Goal: Task Accomplishment & Management: Use online tool/utility

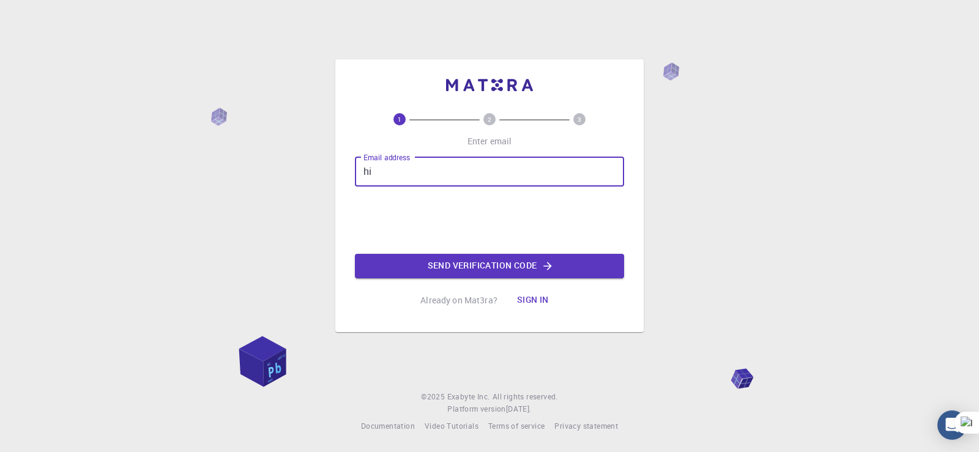
type input "[EMAIL_ADDRESS][DOMAIN_NAME]"
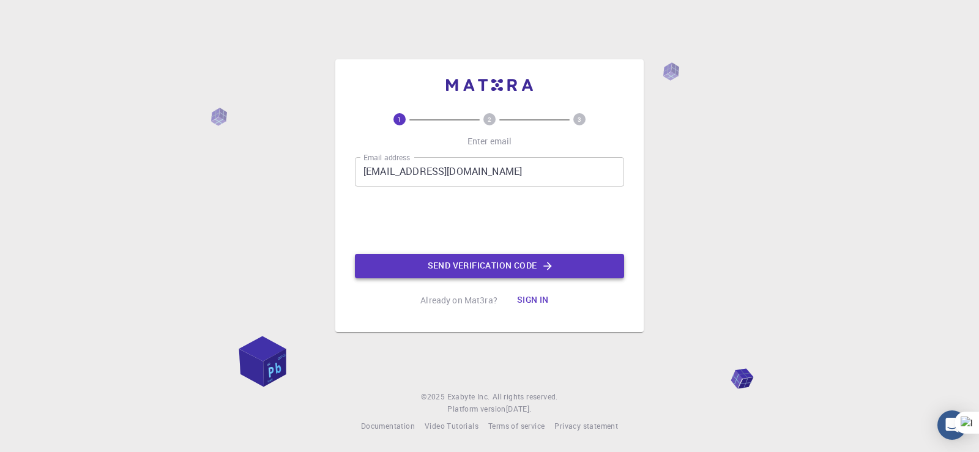
click at [495, 269] on button "Send verification code" at bounding box center [489, 266] width 269 height 24
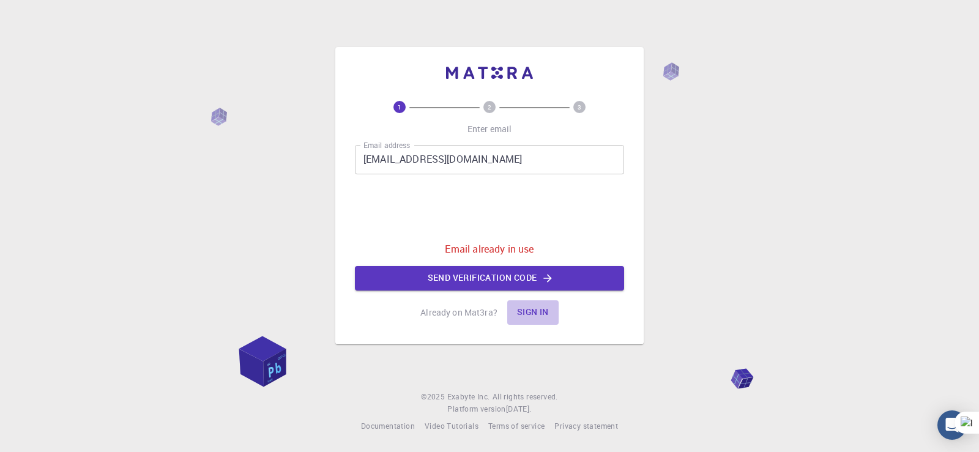
click at [534, 310] on button "Sign in" at bounding box center [532, 312] width 51 height 24
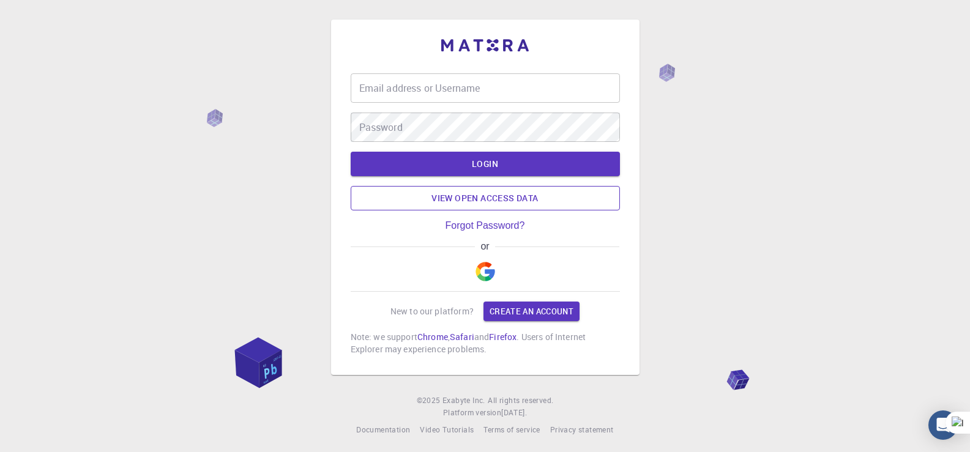
type input "abdo14"
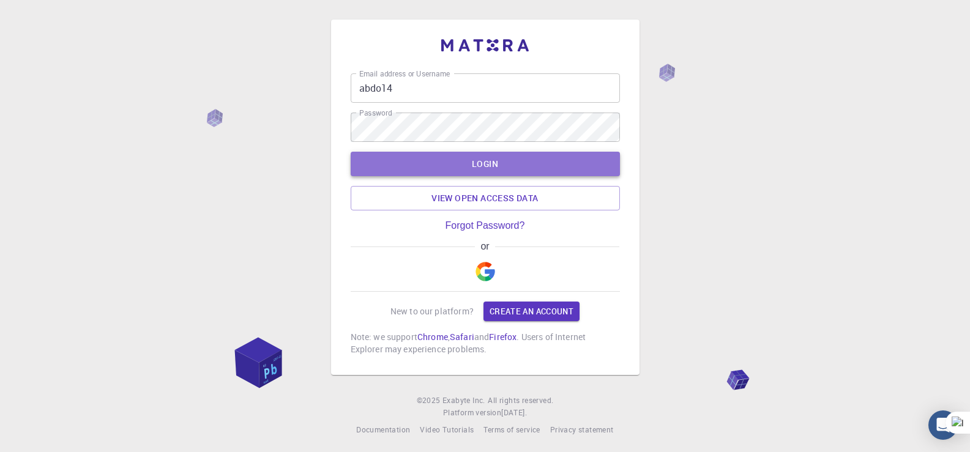
click at [492, 161] on button "LOGIN" at bounding box center [485, 164] width 269 height 24
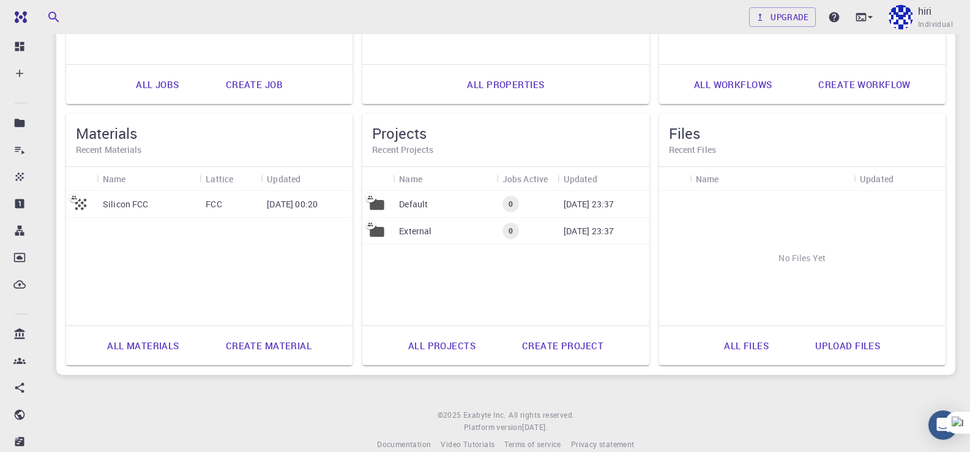
scroll to position [303, 0]
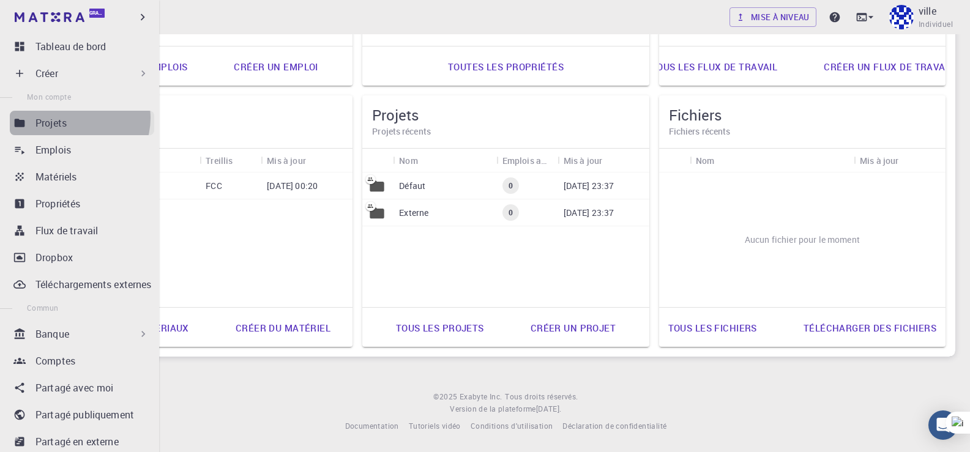
click at [76, 118] on div "Projets" at bounding box center [94, 123] width 119 height 15
click at [54, 75] on font "Créer" at bounding box center [46, 73] width 23 height 13
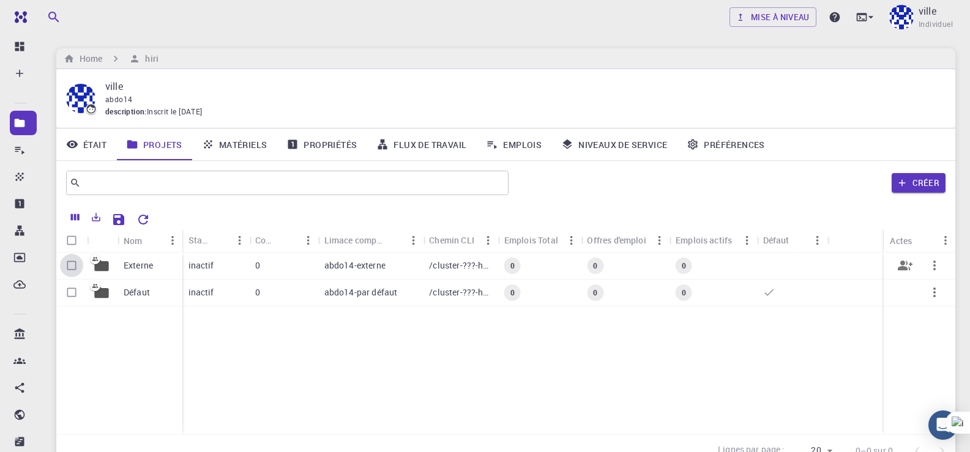
click at [74, 266] on input "Sélectionner une ligne" at bounding box center [71, 265] width 23 height 23
checkbox input "true"
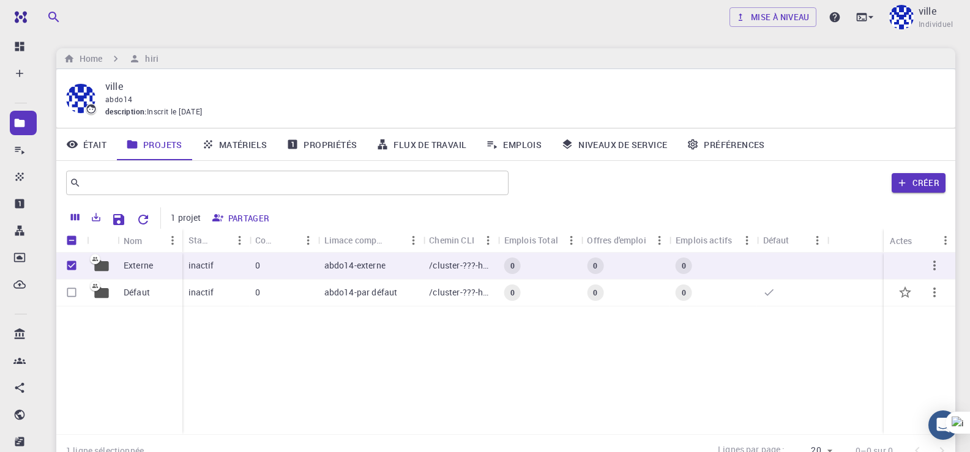
click at [72, 287] on input "Sélectionner une ligne" at bounding box center [71, 292] width 23 height 23
checkbox input "true"
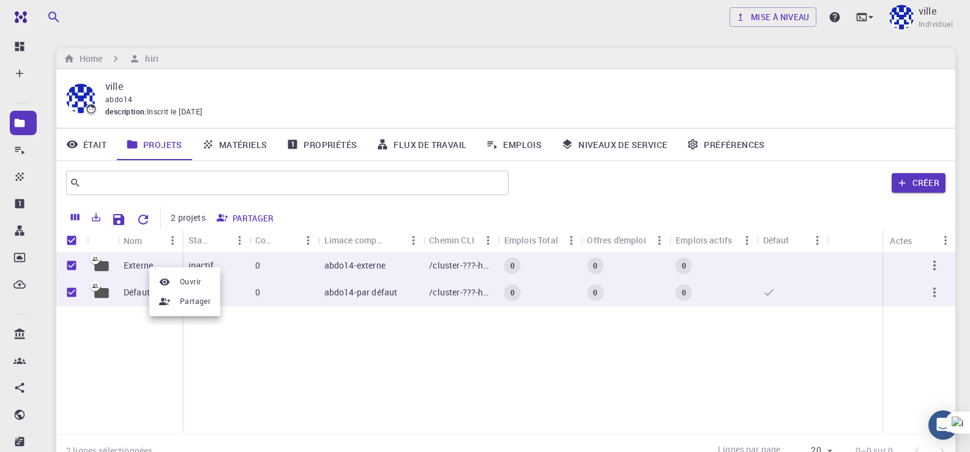
click at [131, 328] on div at bounding box center [485, 226] width 970 height 452
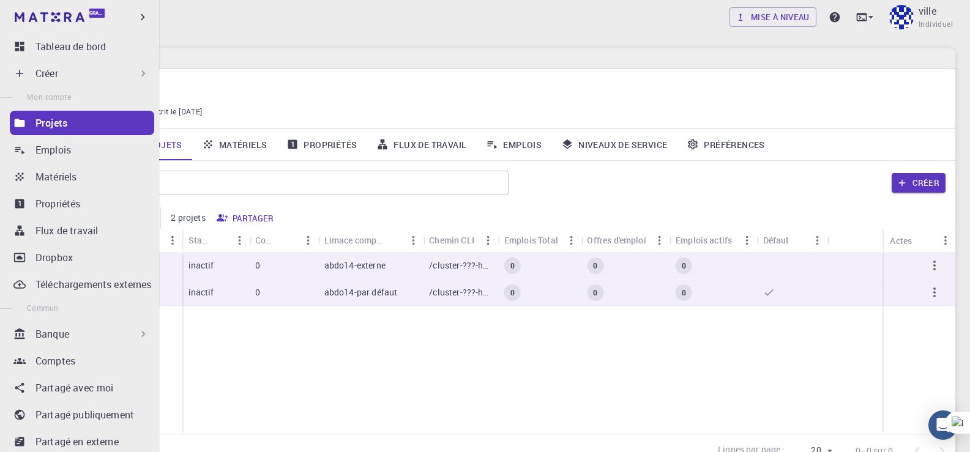
click at [53, 70] on font "Créer" at bounding box center [46, 73] width 23 height 13
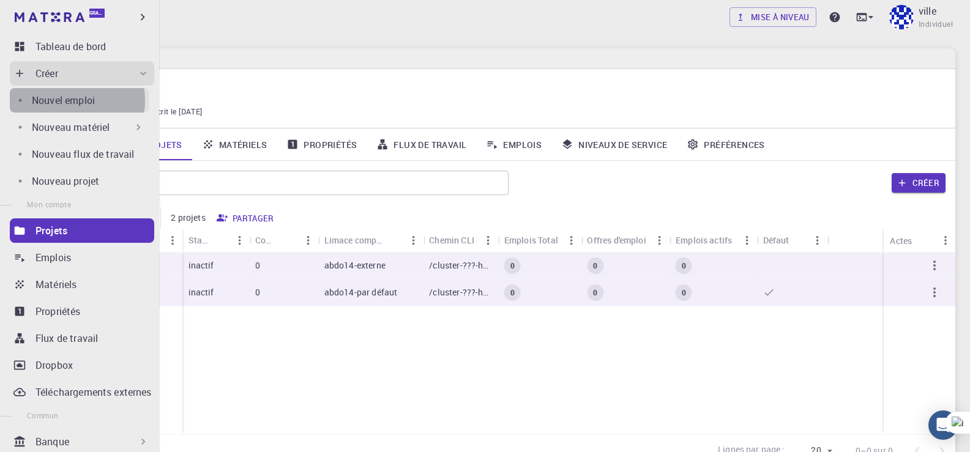
click at [65, 100] on font "Nouvel emploi" at bounding box center [63, 100] width 63 height 13
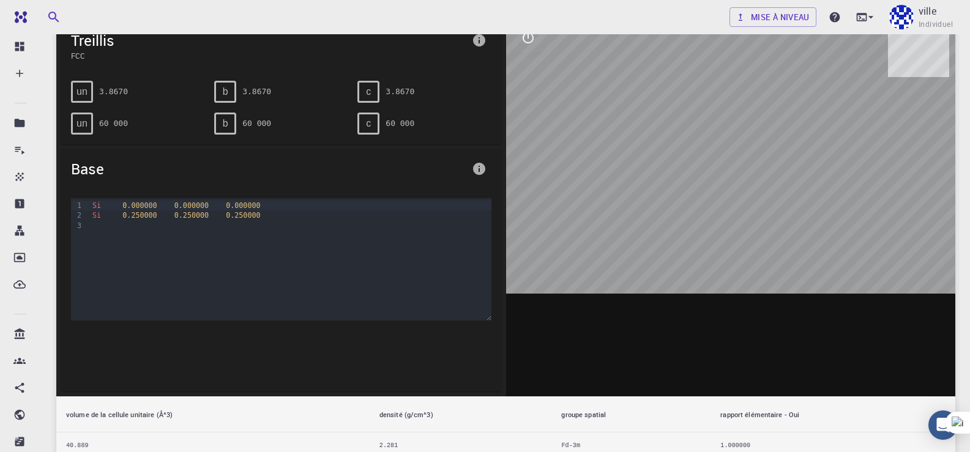
scroll to position [184, 0]
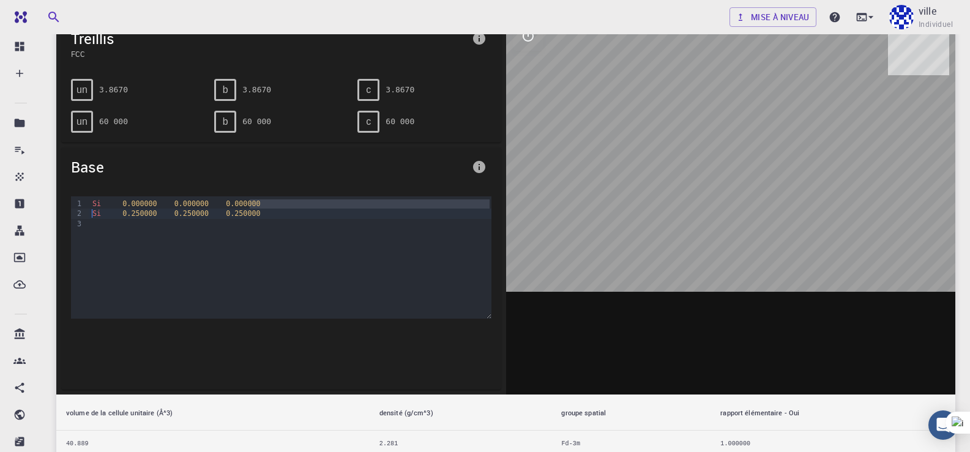
drag, startPoint x: 251, startPoint y: 201, endPoint x: 79, endPoint y: 210, distance: 172.1
click at [79, 210] on div "9 1 2 3 › Si 0.000000 0.000000 0.000000 Si 0.250000 0.250000 0.250000" at bounding box center [281, 257] width 420 height 122
click at [256, 202] on div "Si 0.000000 0.000000 0.000000" at bounding box center [290, 204] width 402 height 10
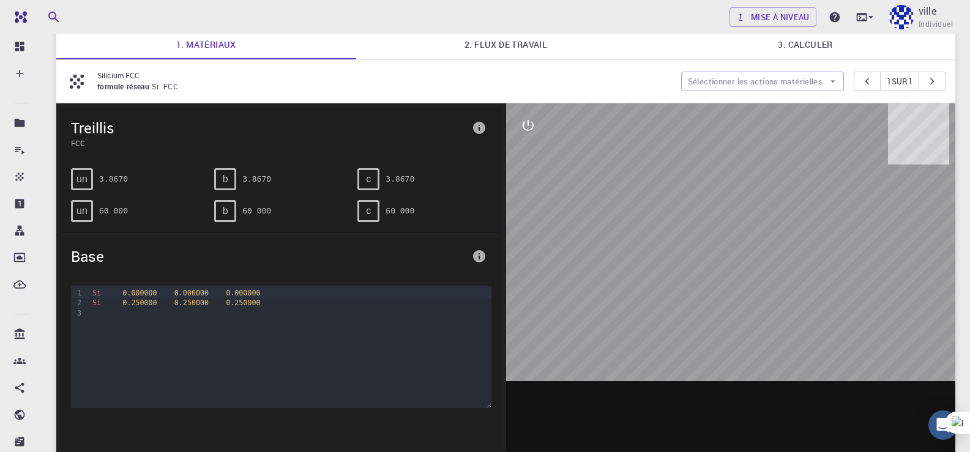
scroll to position [122, 0]
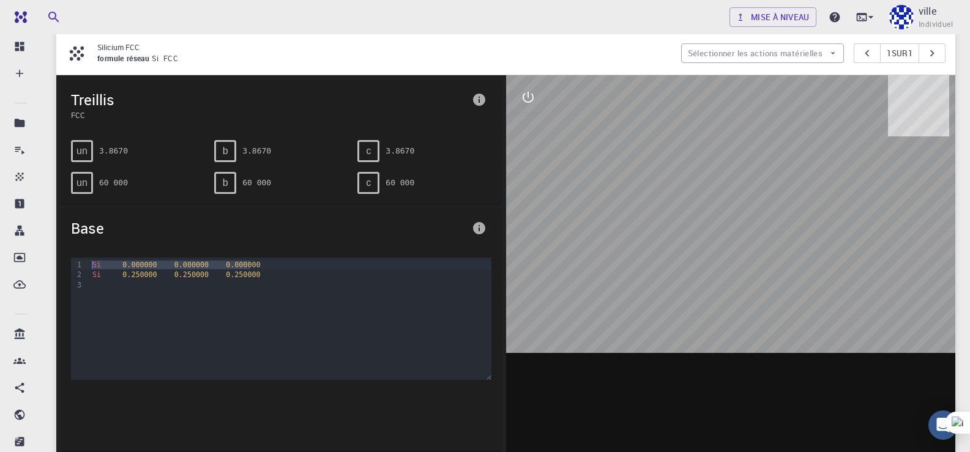
drag, startPoint x: 265, startPoint y: 266, endPoint x: 50, endPoint y: 269, distance: 215.3
click at [50, 269] on div "Mise à niveau ville Individuel Home hiri Projects - Default New Job New Job [DA…" at bounding box center [506, 270] width 928 height 785
click at [100, 264] on div "Si 0.000000 0.000000 0.000000" at bounding box center [290, 265] width 402 height 10
